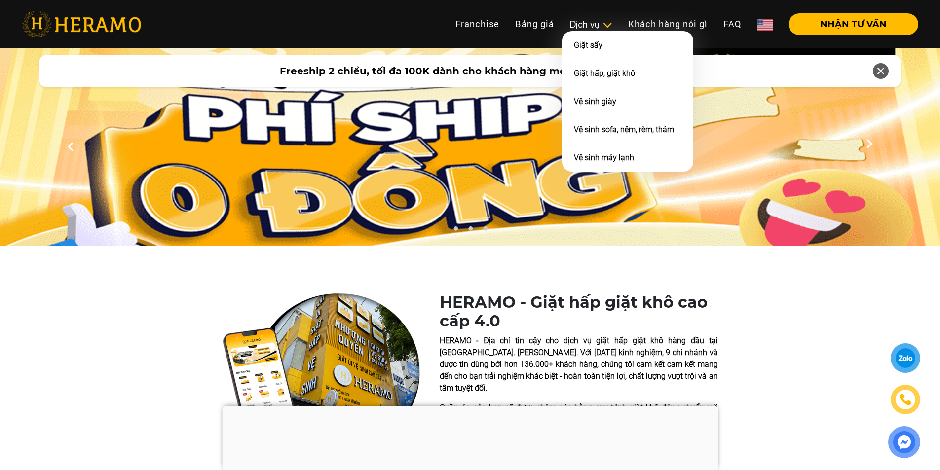
click at [585, 24] on div "Dịch vụ" at bounding box center [591, 24] width 42 height 13
click at [589, 27] on div "Dịch vụ" at bounding box center [591, 24] width 42 height 13
click at [579, 24] on div "Dịch vụ" at bounding box center [591, 24] width 42 height 13
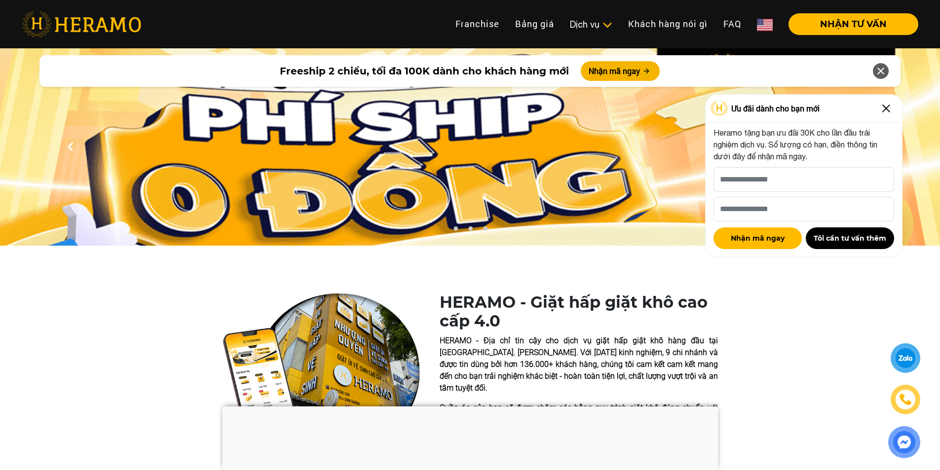
click at [85, 36] on img at bounding box center [81, 24] width 119 height 26
